Goal: Task Accomplishment & Management: Use online tool/utility

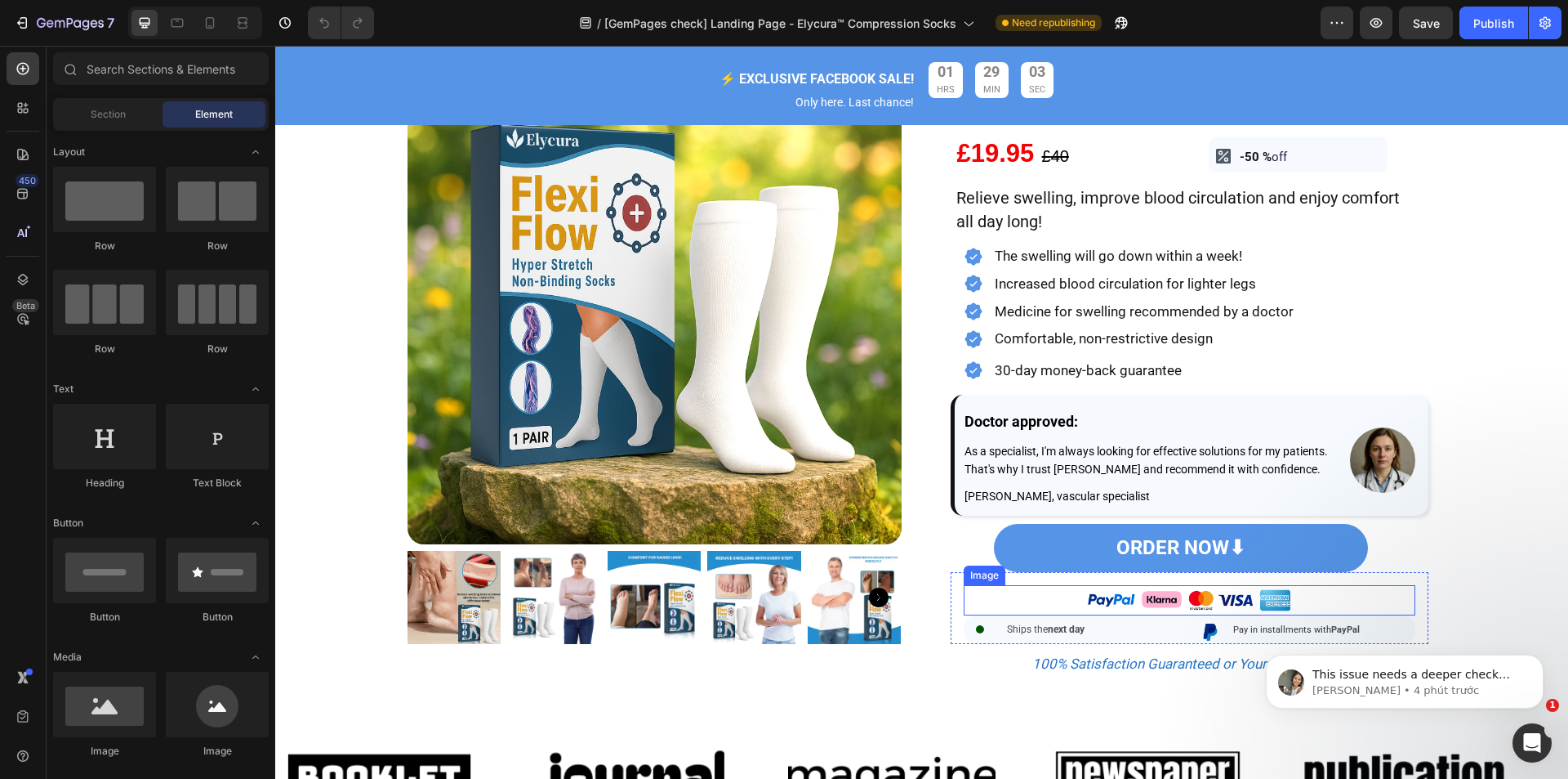
scroll to position [981, 0]
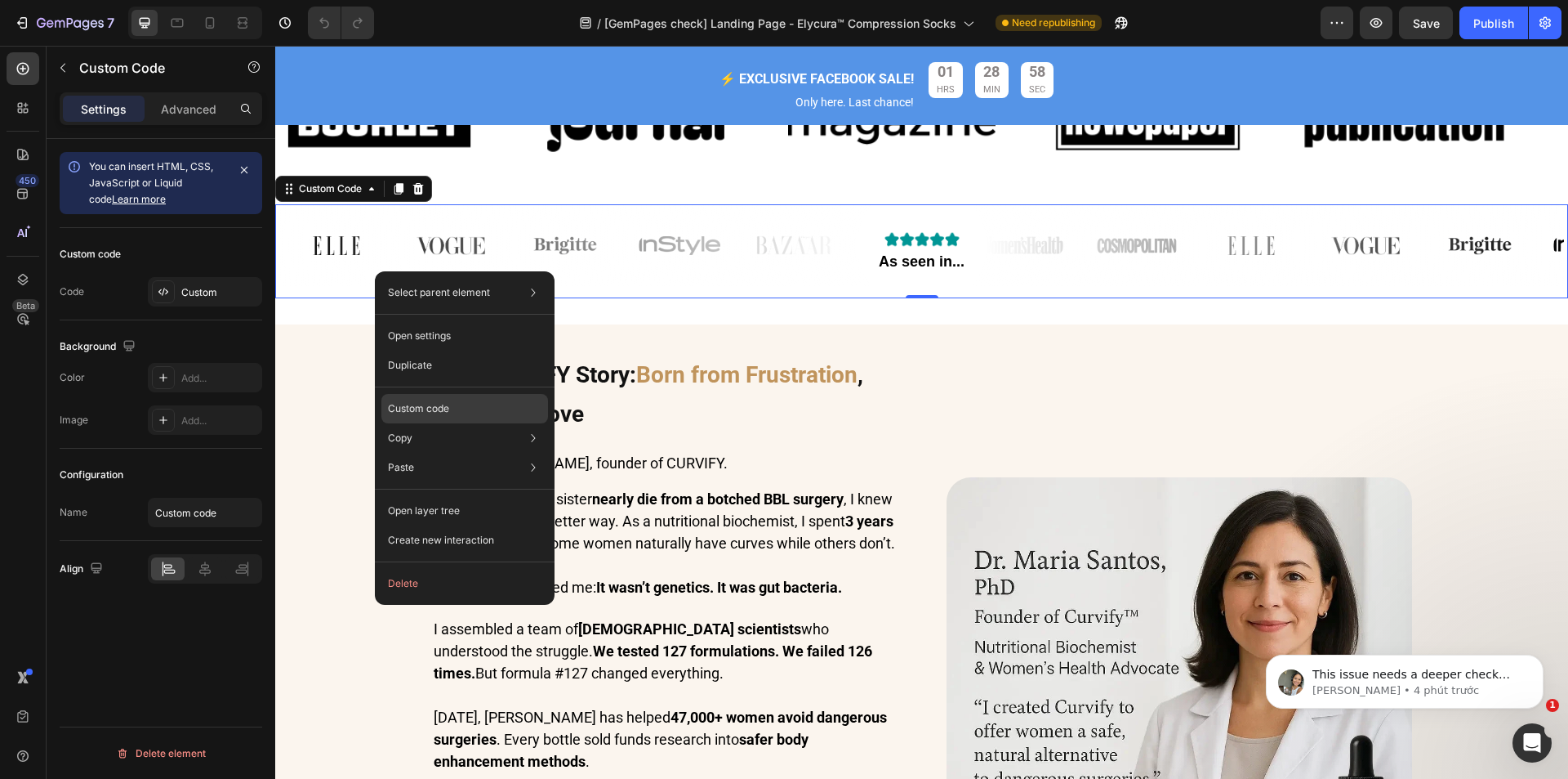
click at [438, 453] on div "Custom code" at bounding box center [464, 467] width 166 height 29
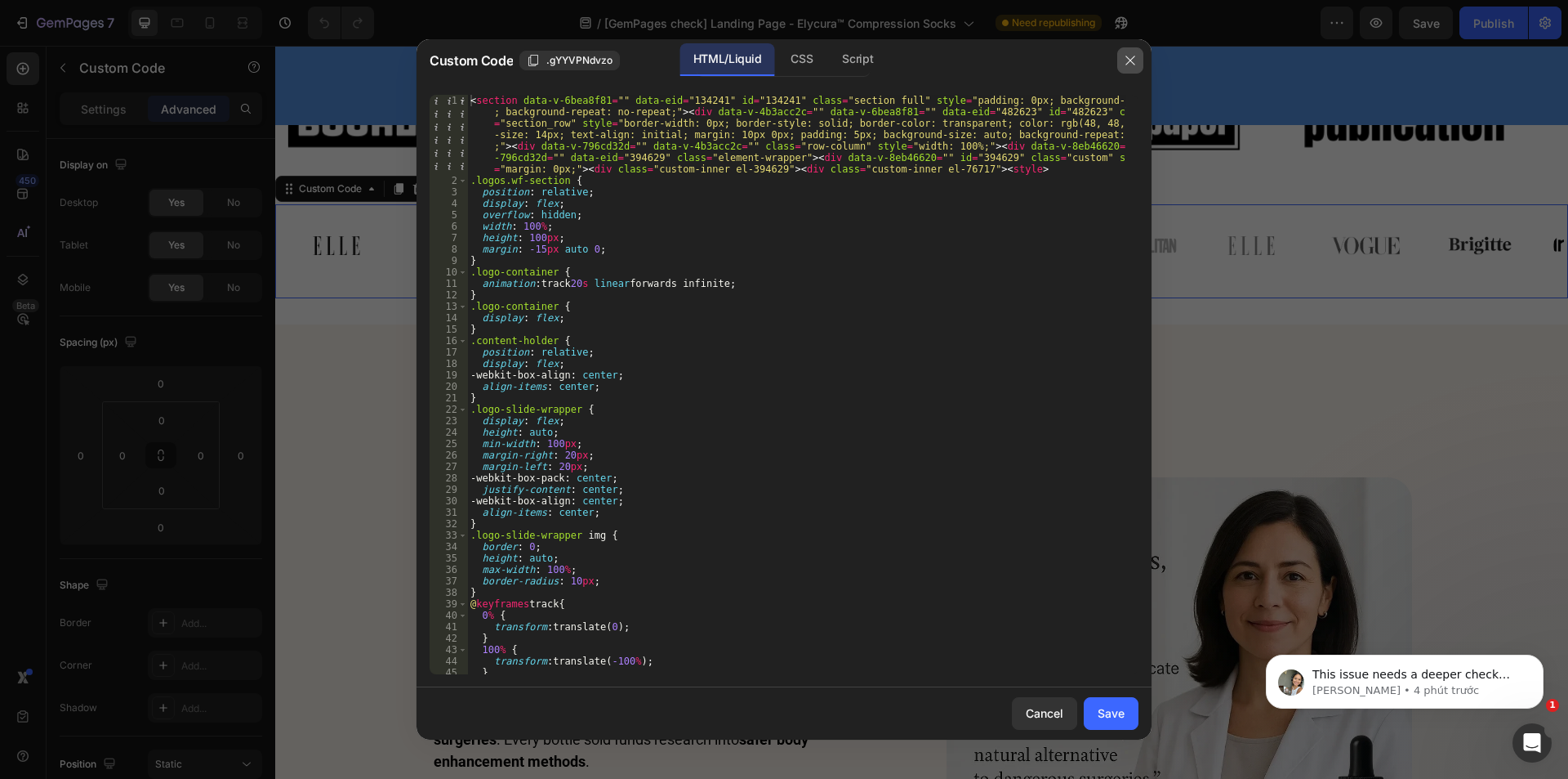
click at [1127, 59] on icon "button" at bounding box center [1131, 61] width 13 height 13
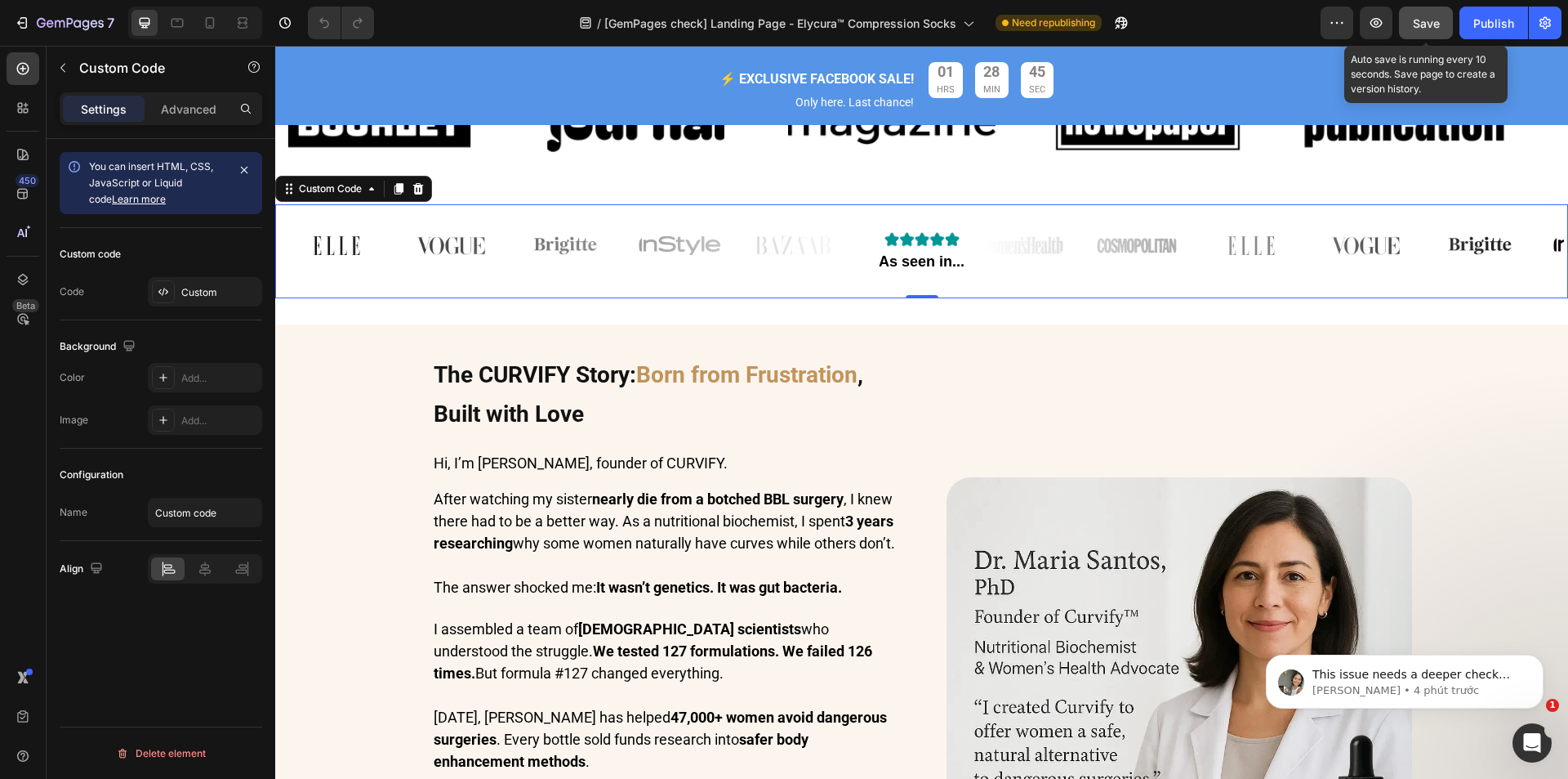
click at [1430, 21] on span "Save" at bounding box center [1426, 23] width 27 height 14
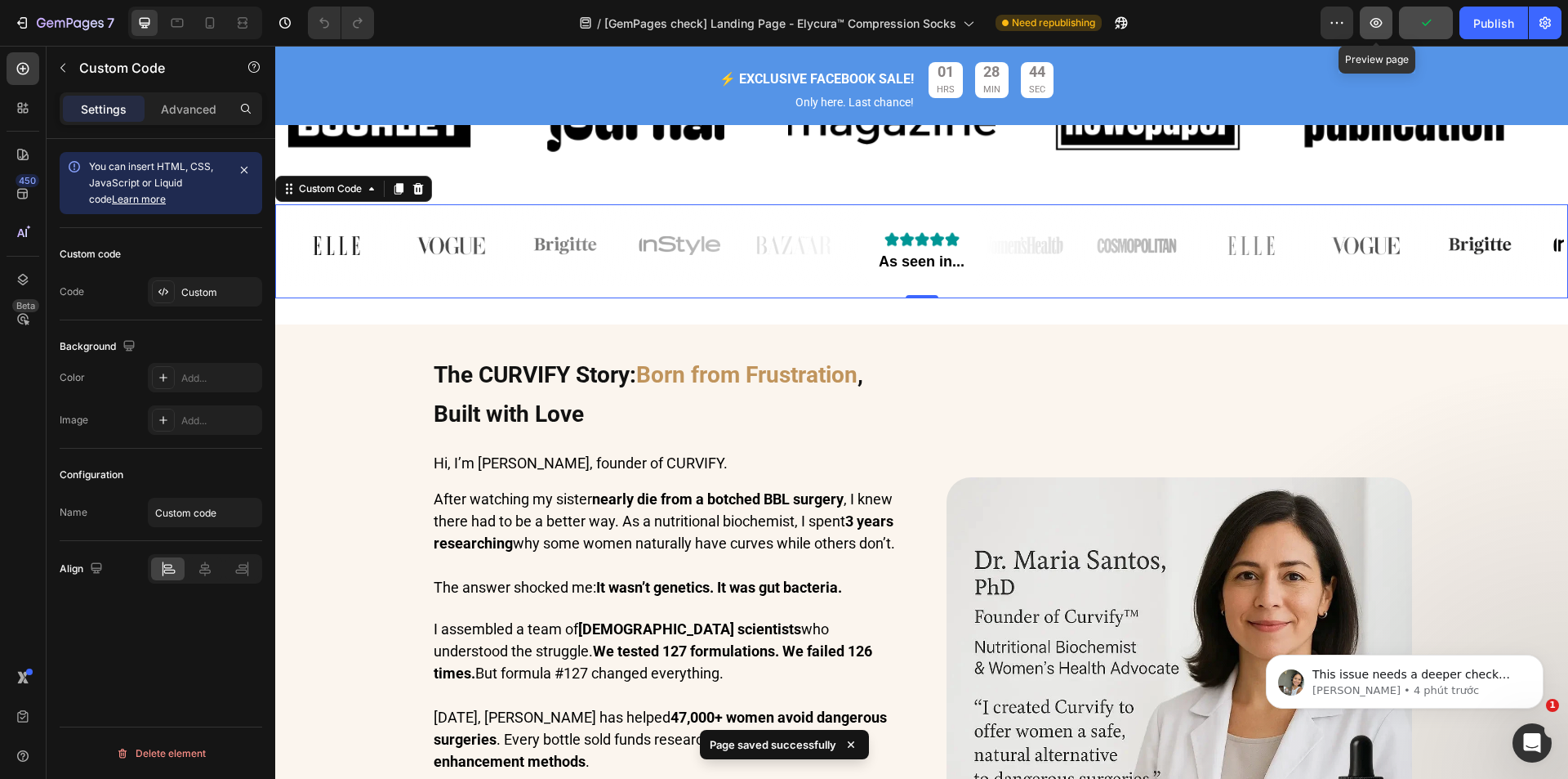
click at [1377, 30] on icon "button" at bounding box center [1376, 22] width 16 height 16
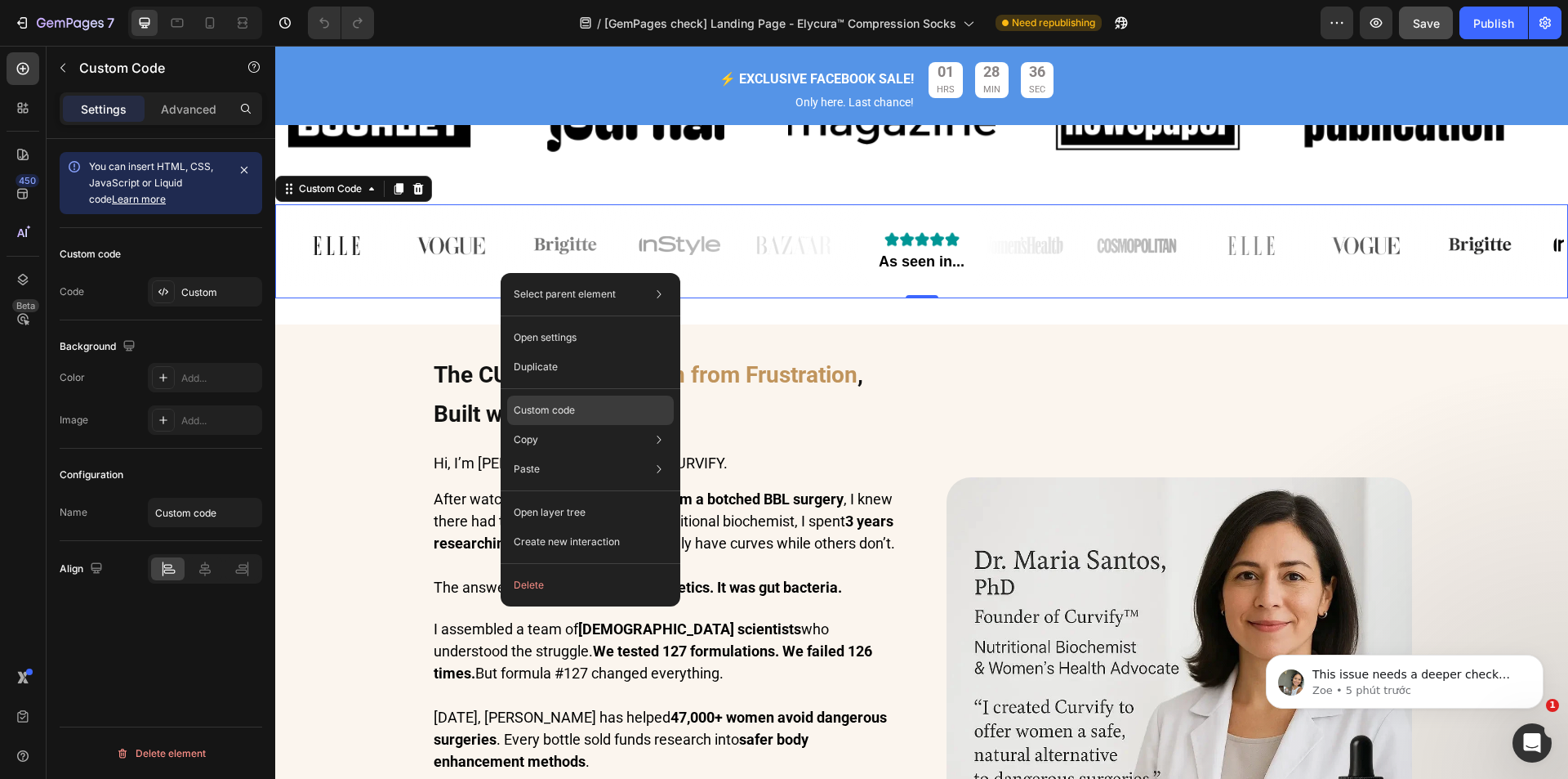
click at [547, 455] on div "Custom code" at bounding box center [590, 469] width 166 height 29
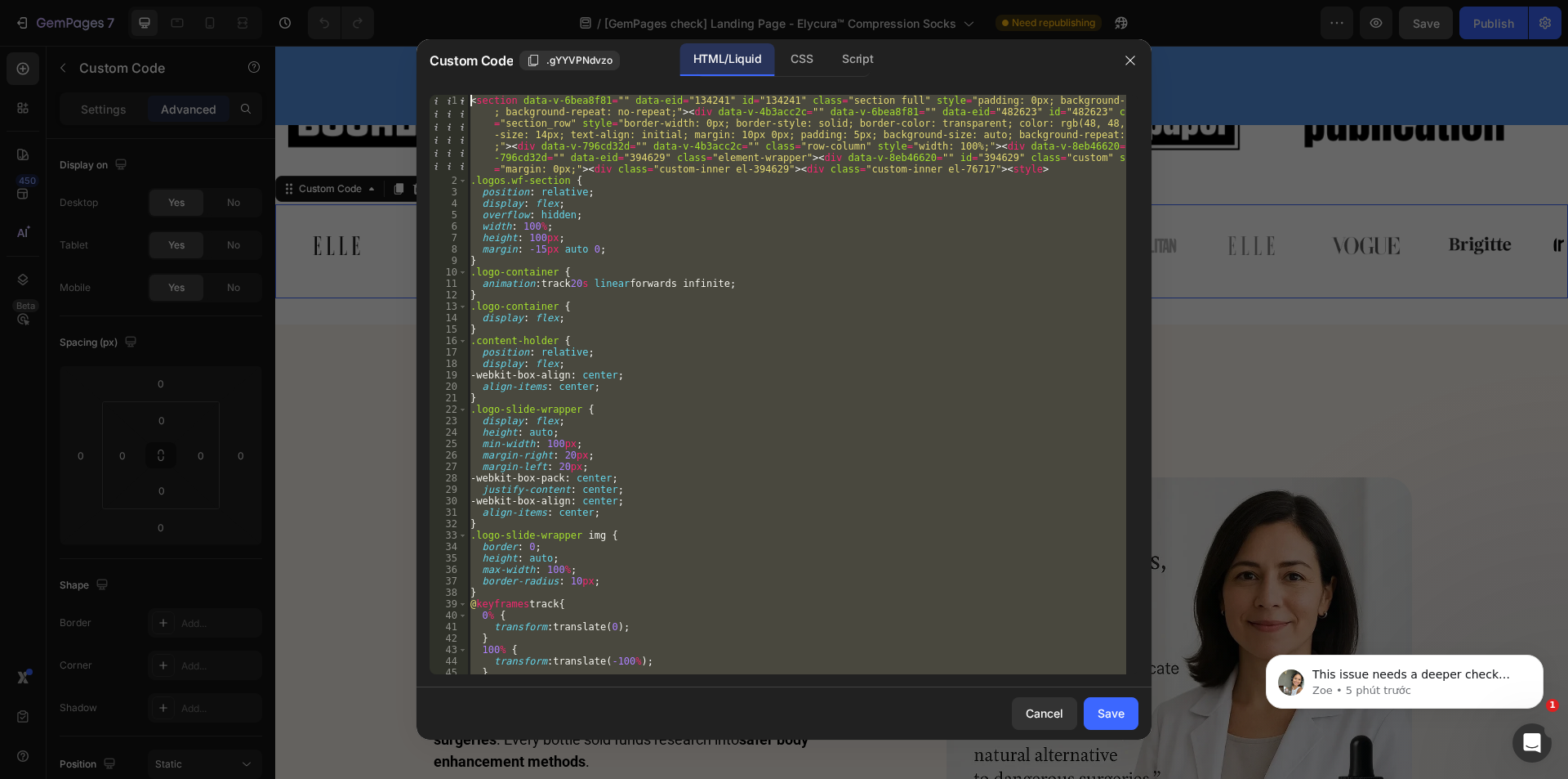
scroll to position [0, 0]
drag, startPoint x: 894, startPoint y: 672, endPoint x: 456, endPoint y: -31, distance: 828.3
click at [456, 0] on html "7 Version history / [GemPages check] Landing Page - Elycura™ Compression Socks …" at bounding box center [784, 0] width 1568 height 0
click at [829, 49] on div "CSS" at bounding box center [858, 60] width 57 height 32
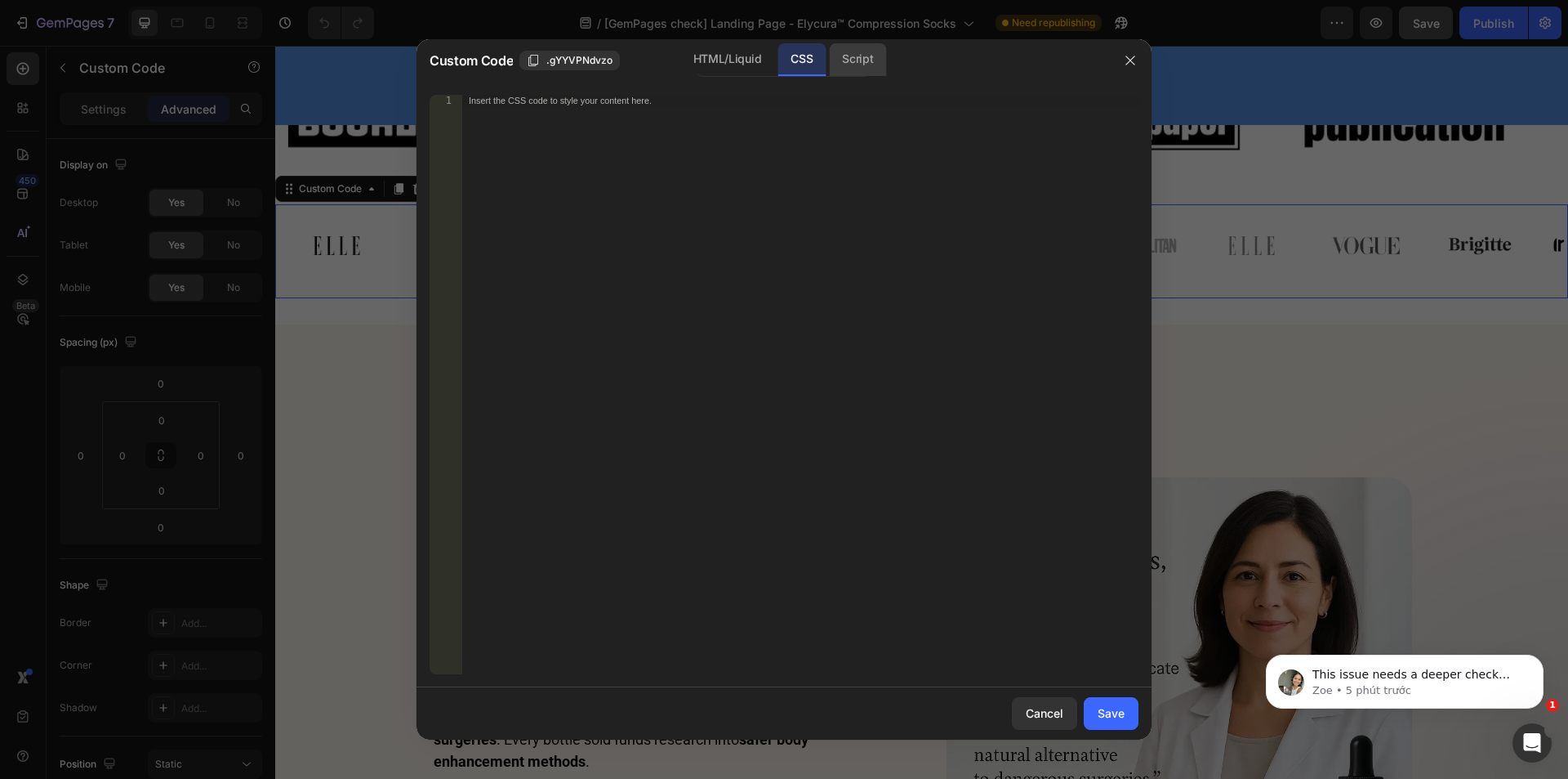
click at [856, 55] on div "Script" at bounding box center [858, 60] width 57 height 32
click at [779, 52] on div "CSS" at bounding box center [802, 60] width 48 height 32
click at [698, 56] on div "HTML/Liquid" at bounding box center [727, 60] width 94 height 32
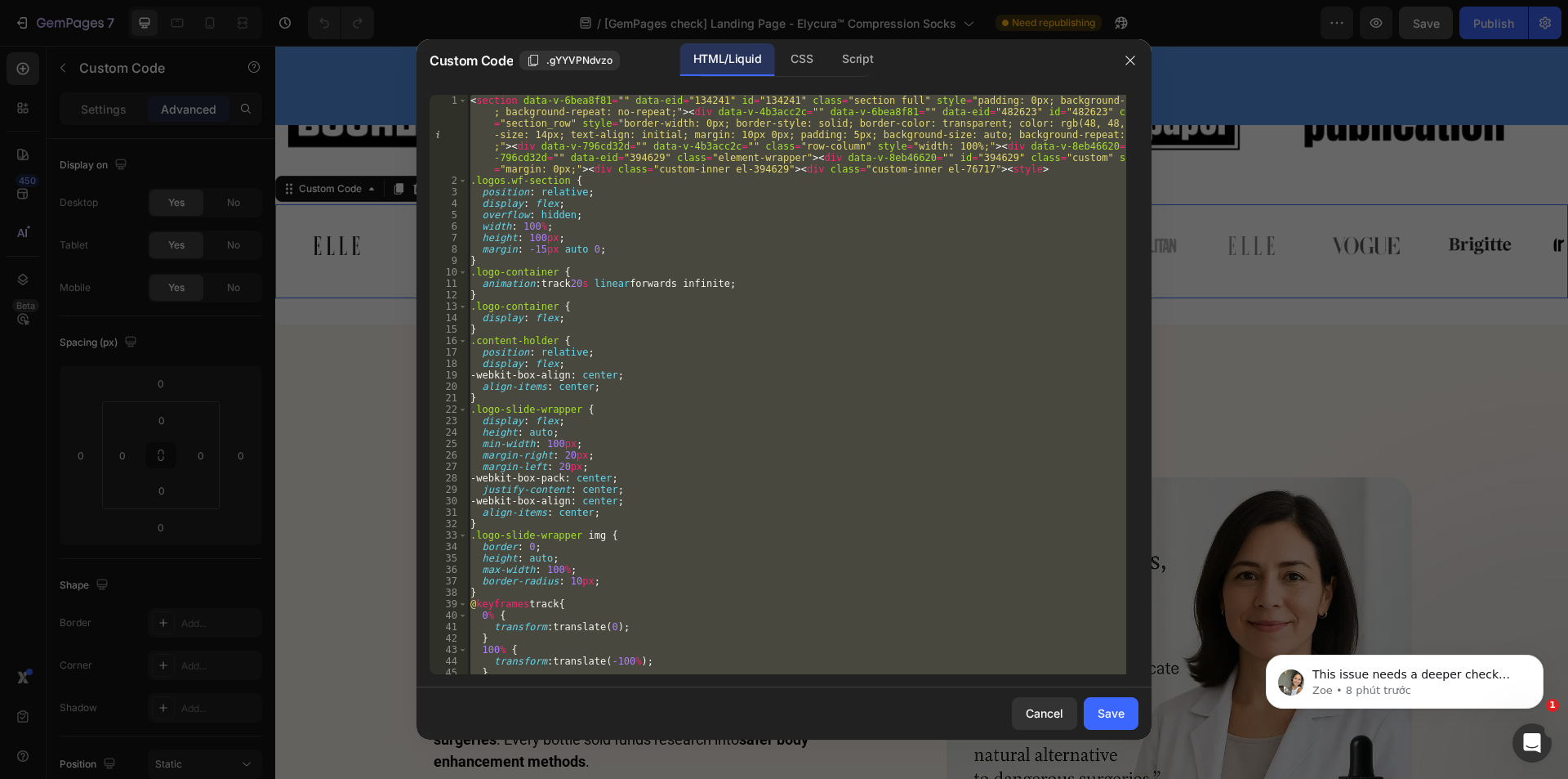
click at [576, 321] on div "< section data-v-6bea8f81 = "" data-eid = "134241" id = "134241" class = "secti…" at bounding box center [796, 384] width 659 height 579
type textarea "display: flex;"
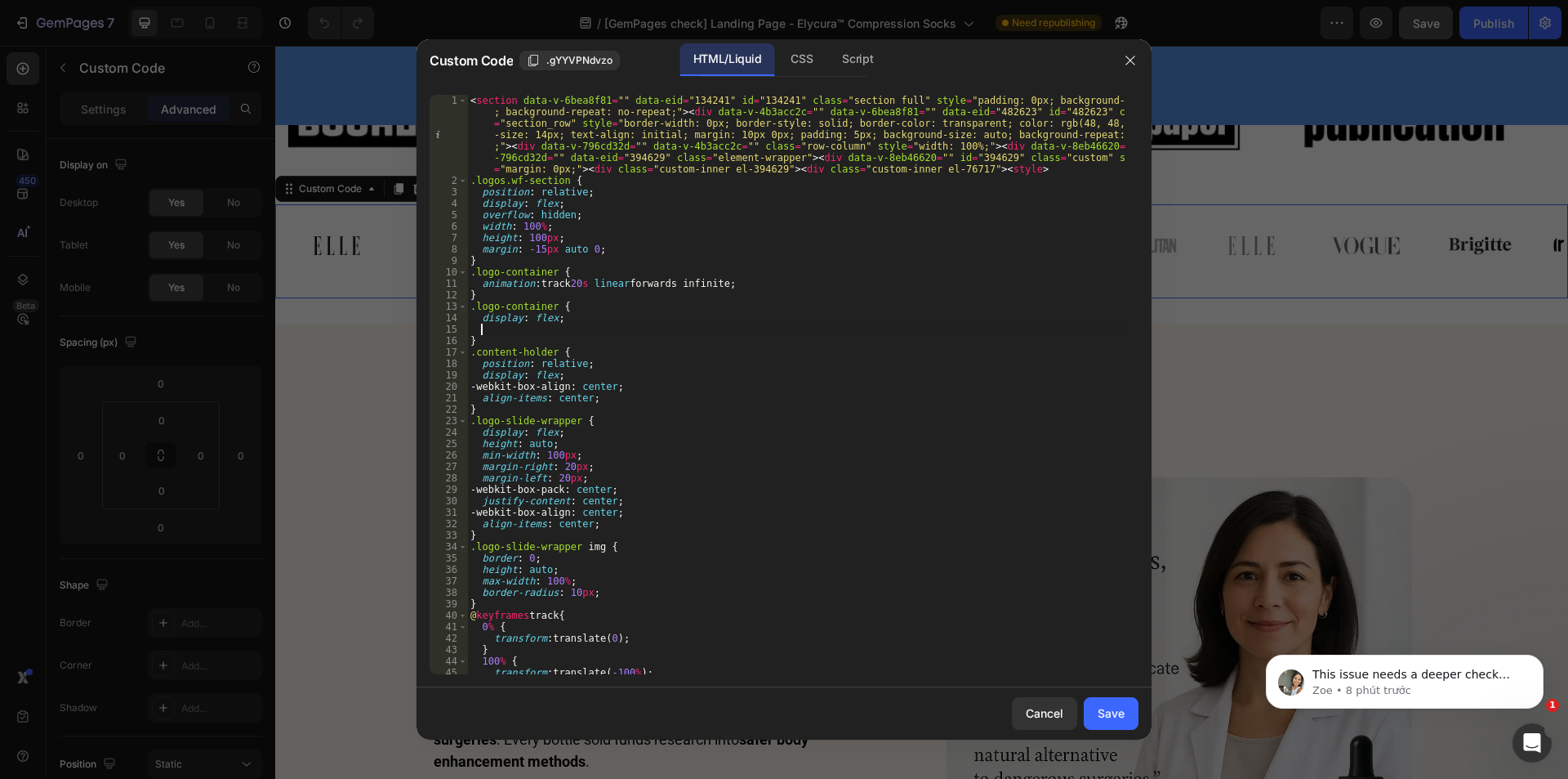
paste textarea "}"
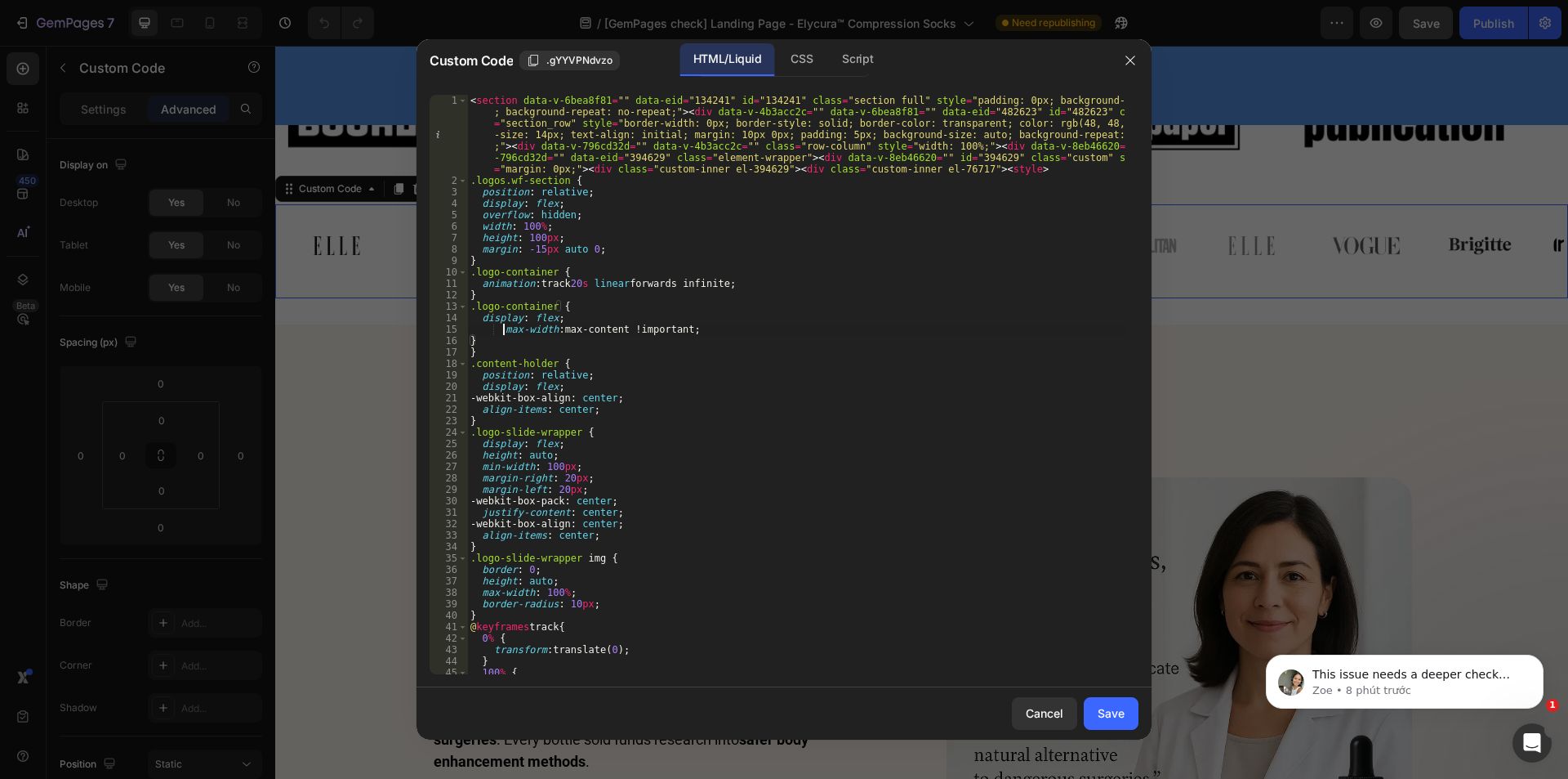
click at [502, 327] on div "< section data-v-6bea8f81 = "" data-eid = "134241" id = "134241" class = "secti…" at bounding box center [796, 430] width 659 height 671
click at [478, 317] on div "< section data-v-6bea8f81 = "" data-eid = "134241" id = "134241" class = "secti…" at bounding box center [796, 430] width 659 height 671
click at [485, 344] on div "< section data-v-6bea8f81 = "" data-eid = "134241" id = "134241" class = "secti…" at bounding box center [796, 430] width 659 height 671
type textarea "}"
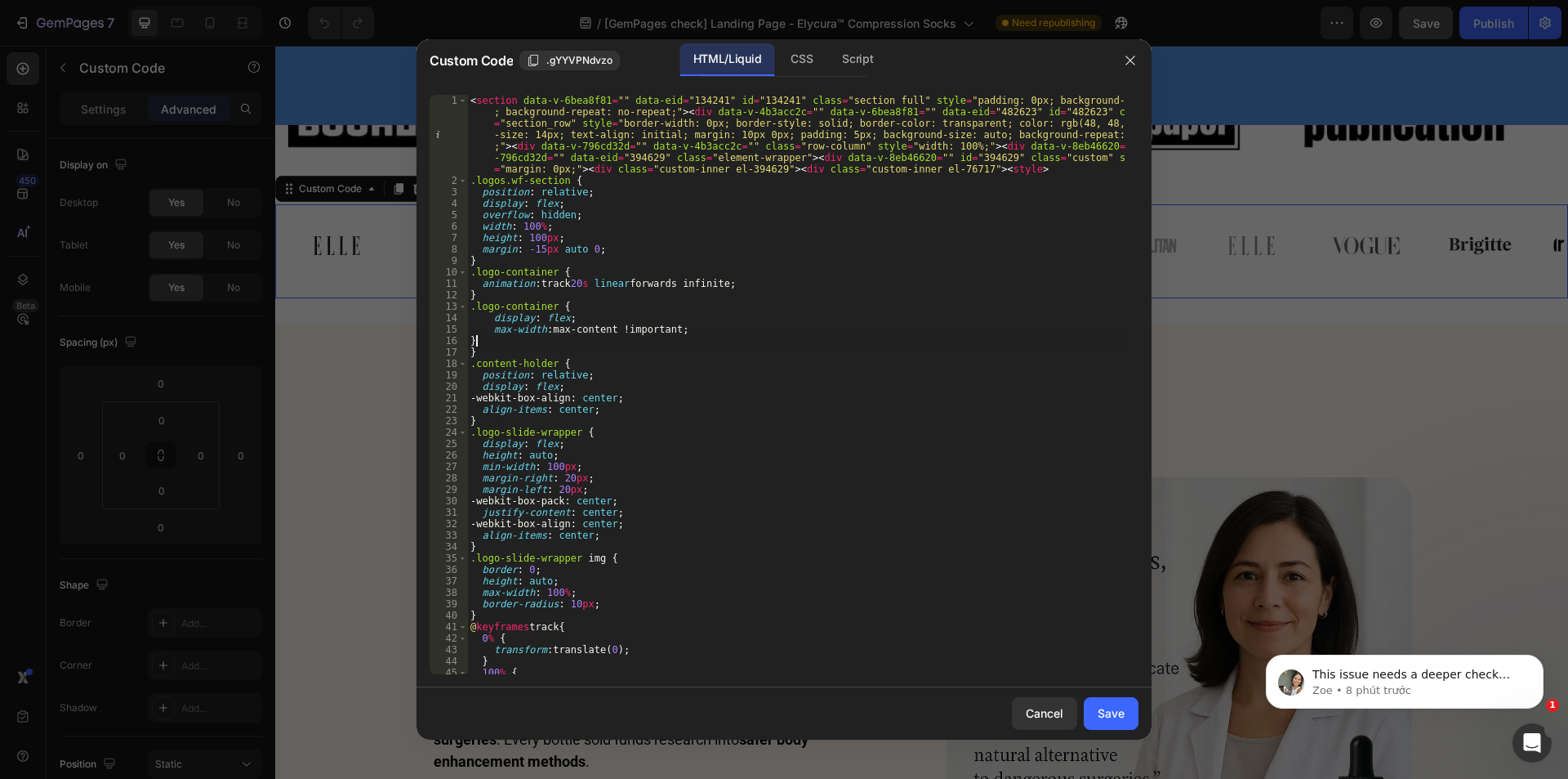
scroll to position [0, 0]
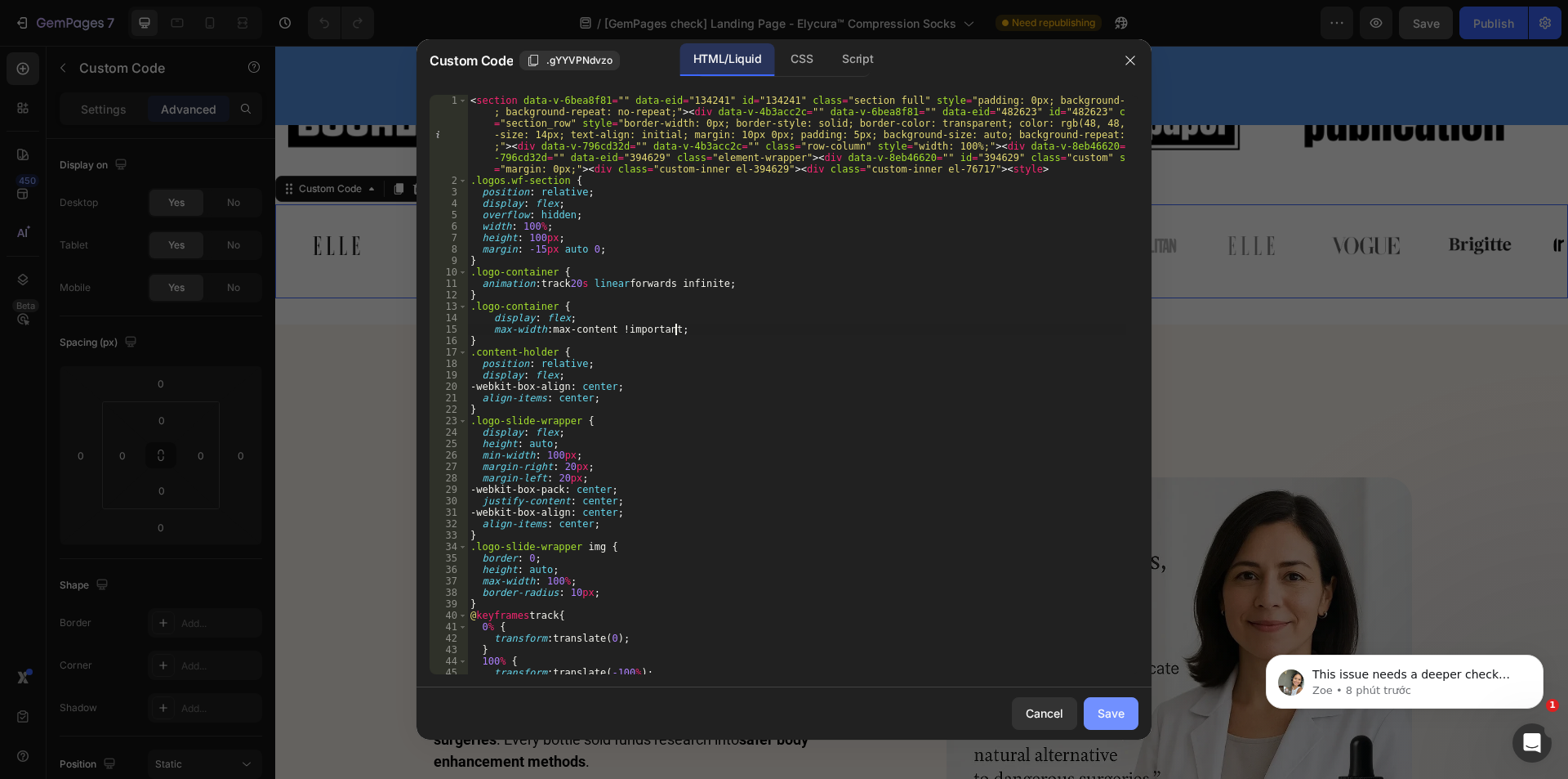
type textarea "max-width: max-content !important;"
drag, startPoint x: 1101, startPoint y: 707, endPoint x: 802, endPoint y: 542, distance: 341.5
click at [1101, 707] on div "Save" at bounding box center [1112, 713] width 27 height 17
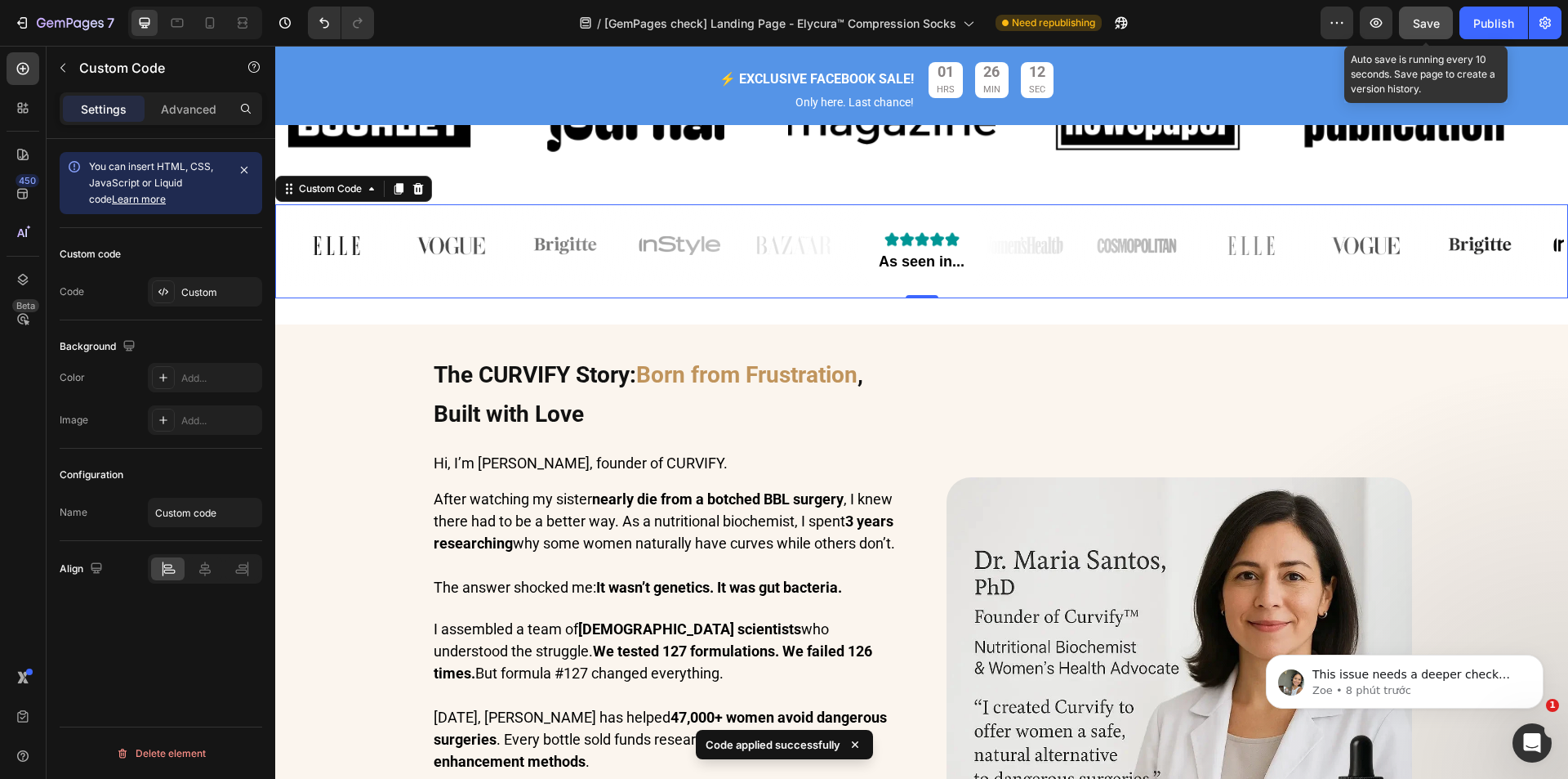
click at [1428, 29] on span "Save" at bounding box center [1426, 23] width 27 height 14
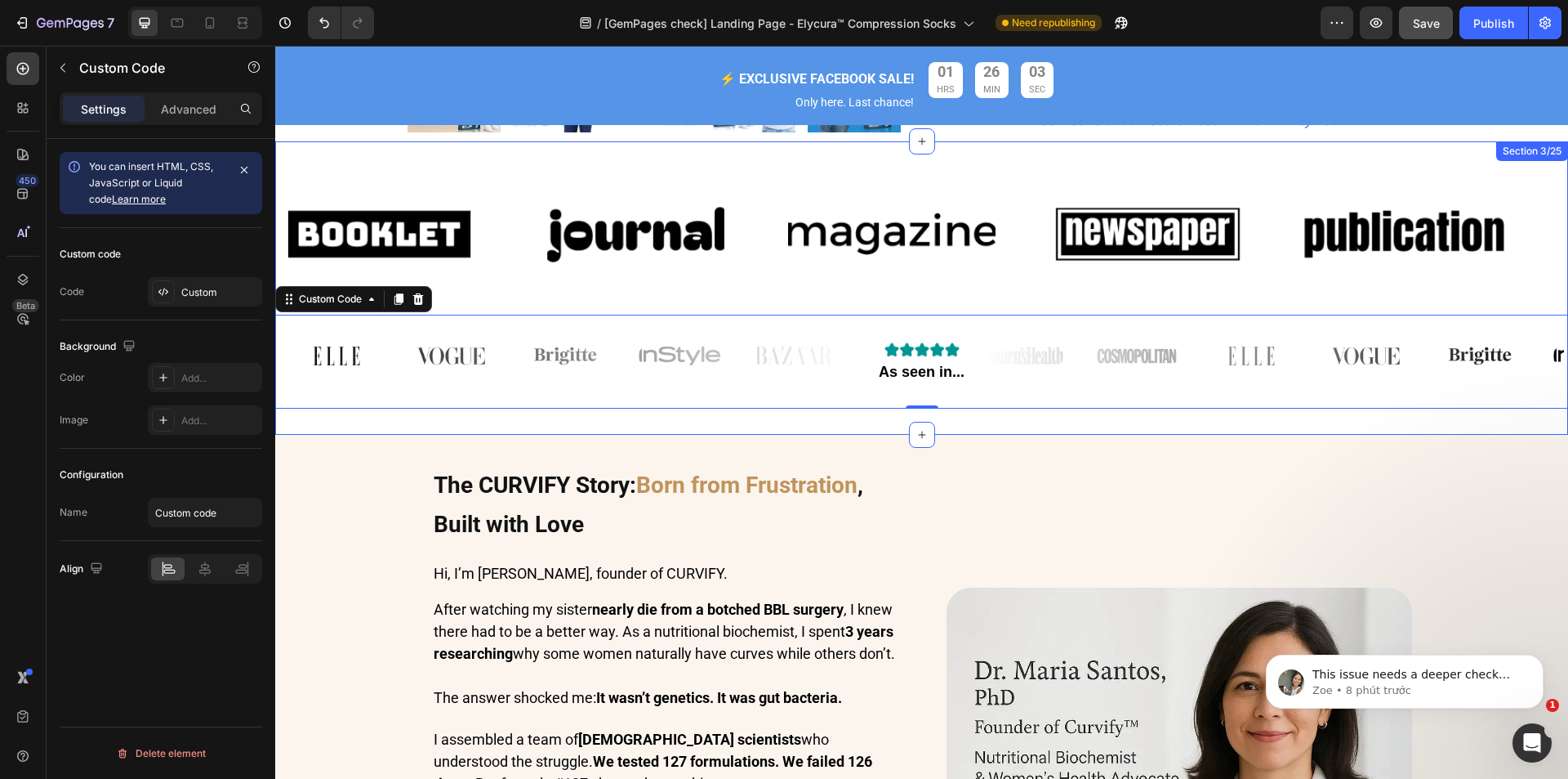
scroll to position [817, 0]
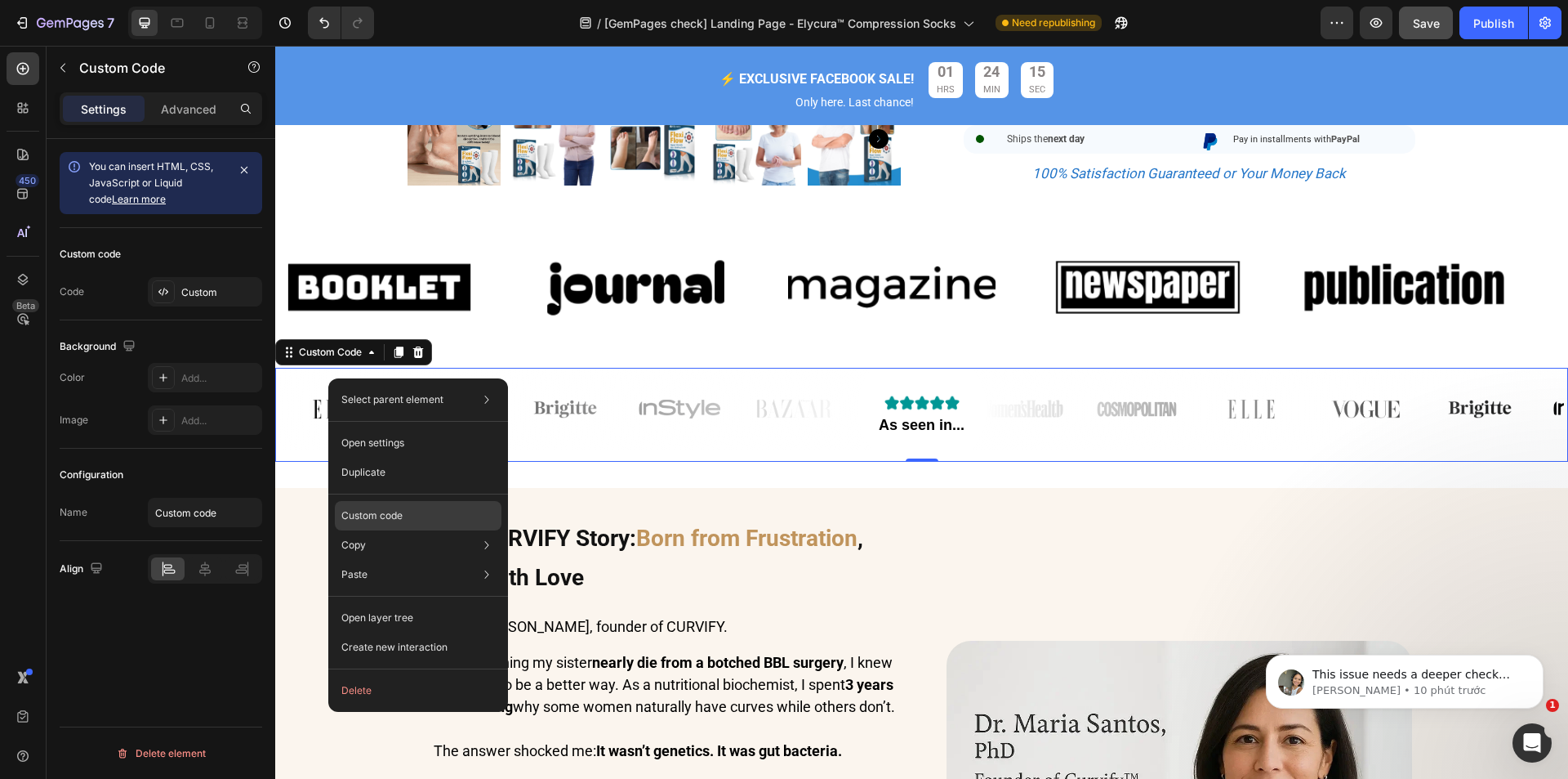
click at [398, 559] on div "Custom code" at bounding box center [417, 574] width 166 height 29
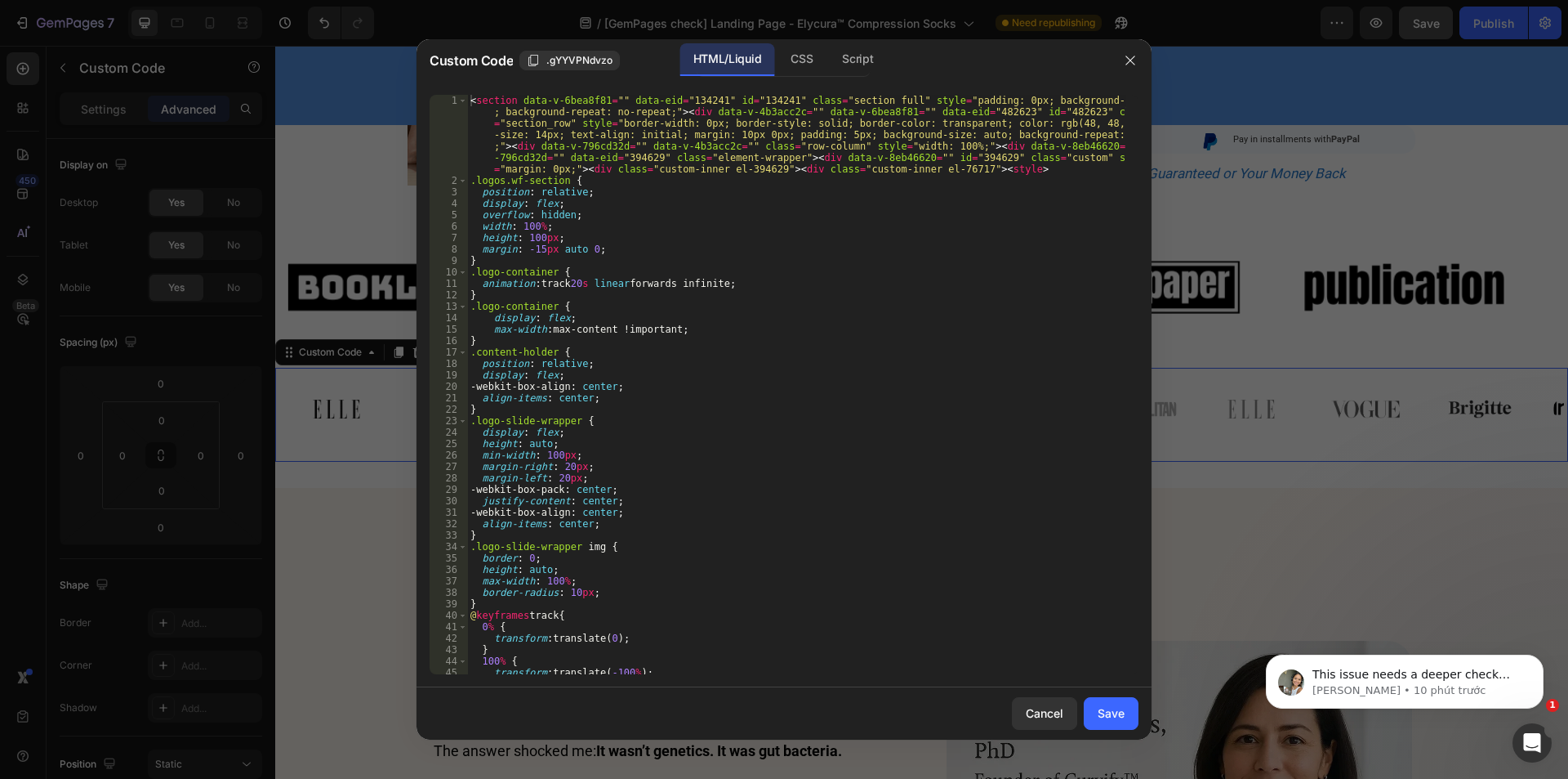
click at [397, 507] on div at bounding box center [784, 389] width 1568 height 779
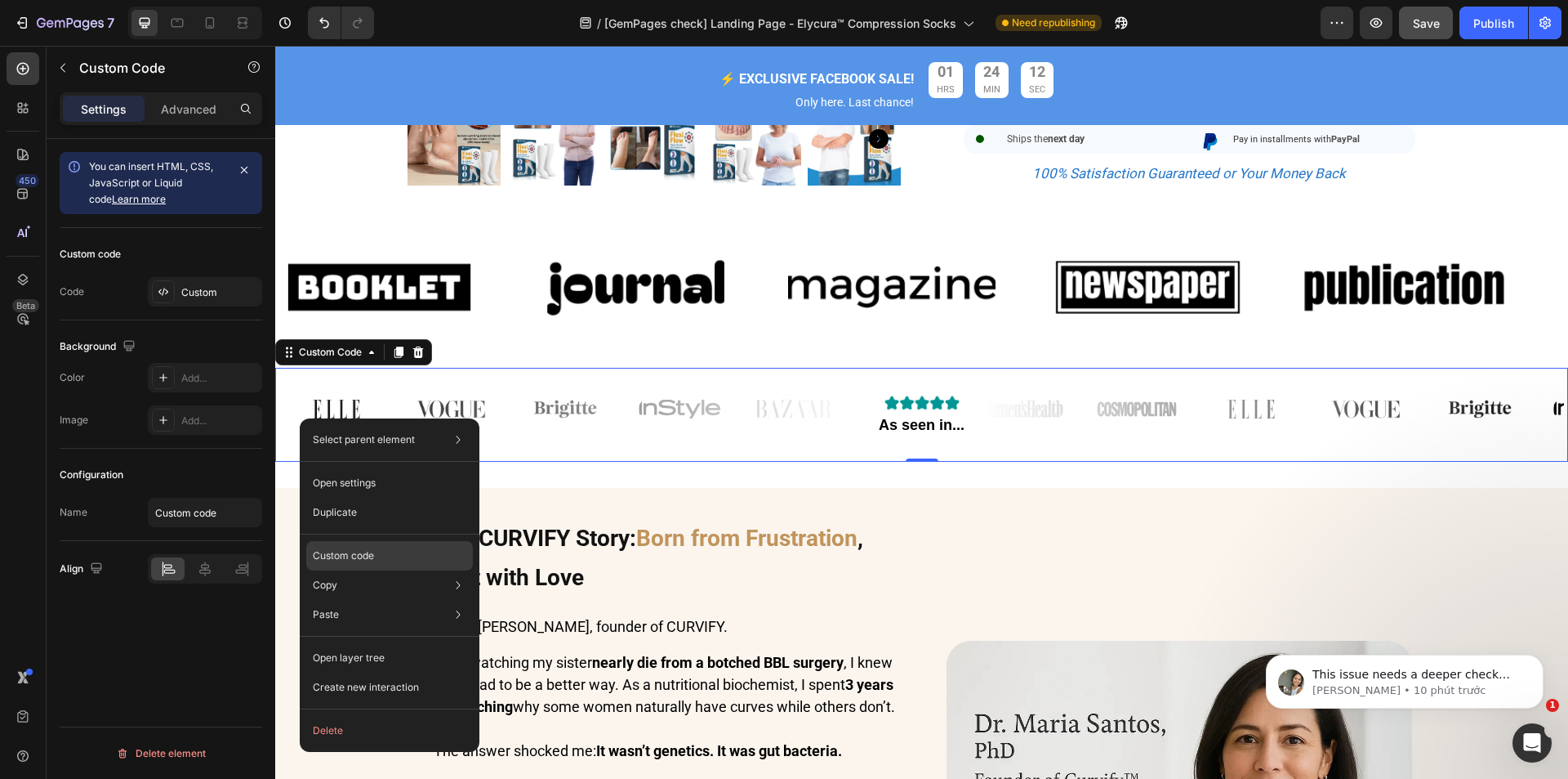
click at [391, 600] on div "Custom code" at bounding box center [389, 614] width 166 height 29
